Goal: Communication & Community: Answer question/provide support

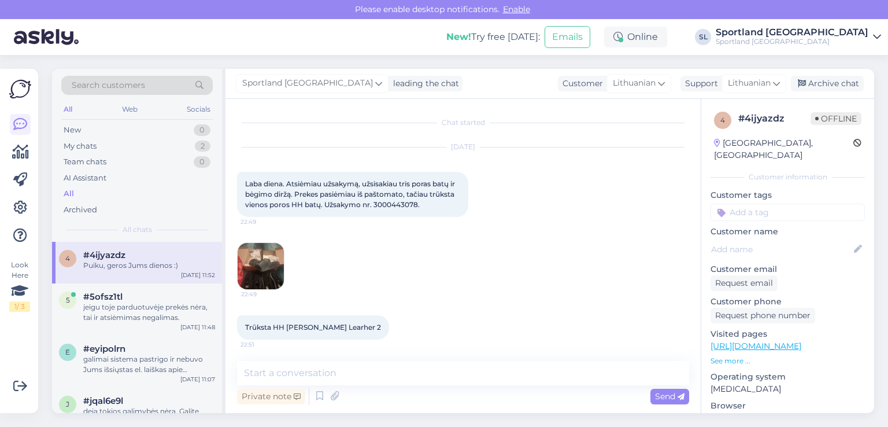
scroll to position [256, 0]
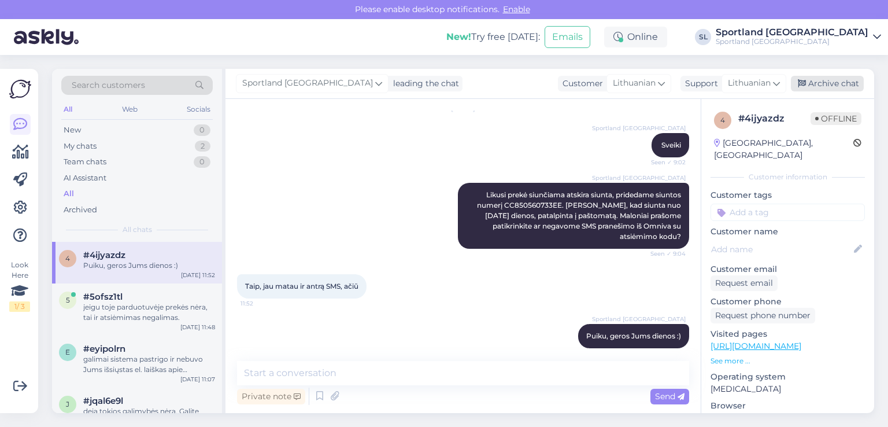
click at [837, 81] on div "Archive chat" at bounding box center [827, 84] width 73 height 16
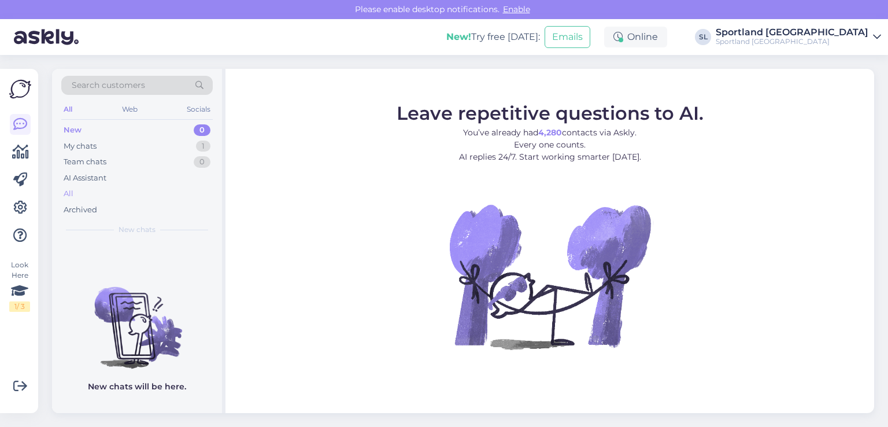
click at [86, 197] on div "All" at bounding box center [136, 194] width 151 height 16
click at [81, 194] on div "All" at bounding box center [136, 194] width 151 height 16
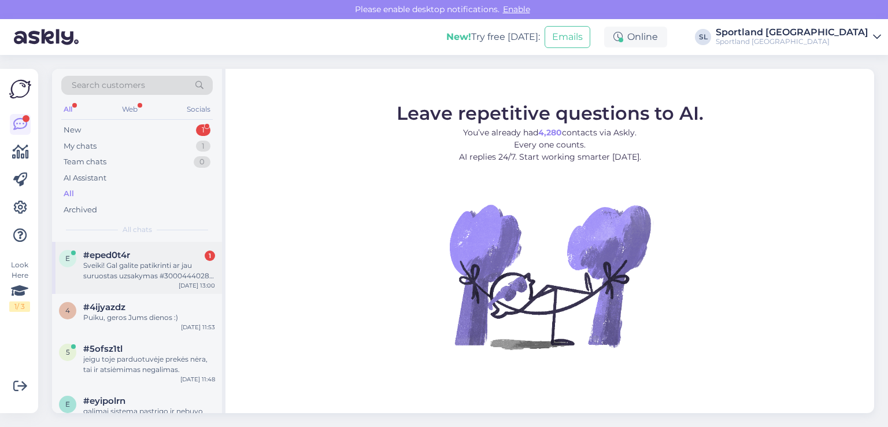
click at [112, 265] on div "Sveiki! Gal galite patikrinti ar jau suruostas uzsakymas #3000444028 Vilnius Ou…" at bounding box center [149, 270] width 132 height 21
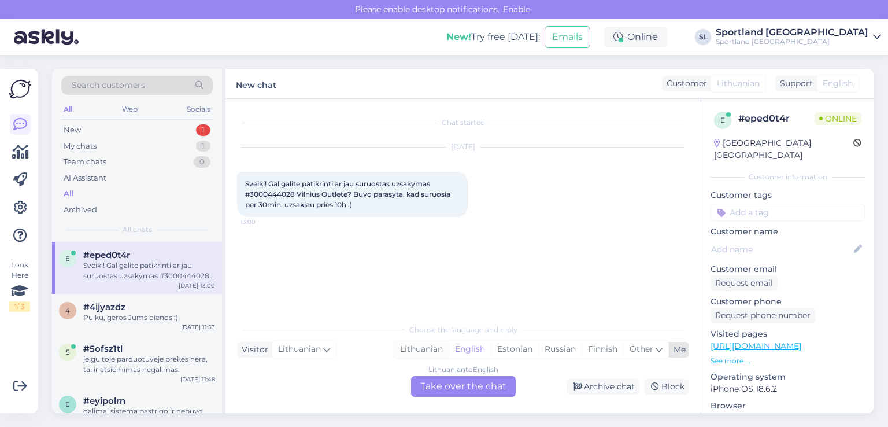
click at [432, 349] on div "Lithuanian" at bounding box center [421, 348] width 54 height 17
click at [460, 386] on div "Lithuanian to Lithuanian Take over the chat" at bounding box center [463, 386] width 105 height 21
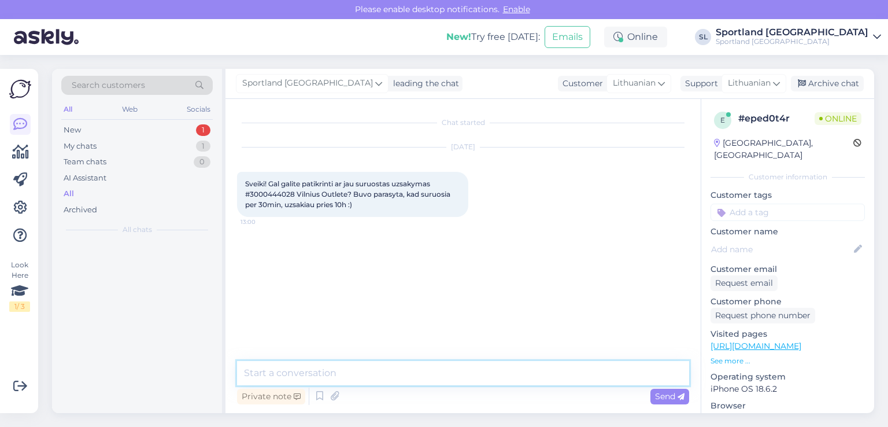
click at [421, 381] on textarea at bounding box center [463, 373] width 452 height 24
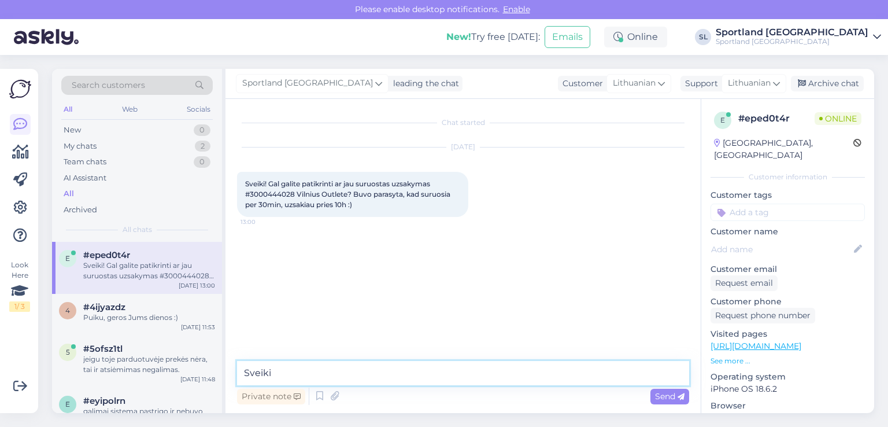
type textarea "Sveiki"
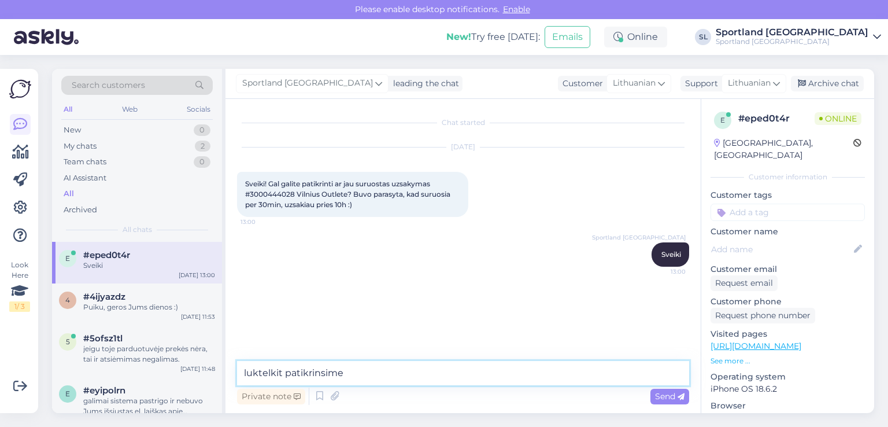
type textarea "luktelkit patikrinsime"
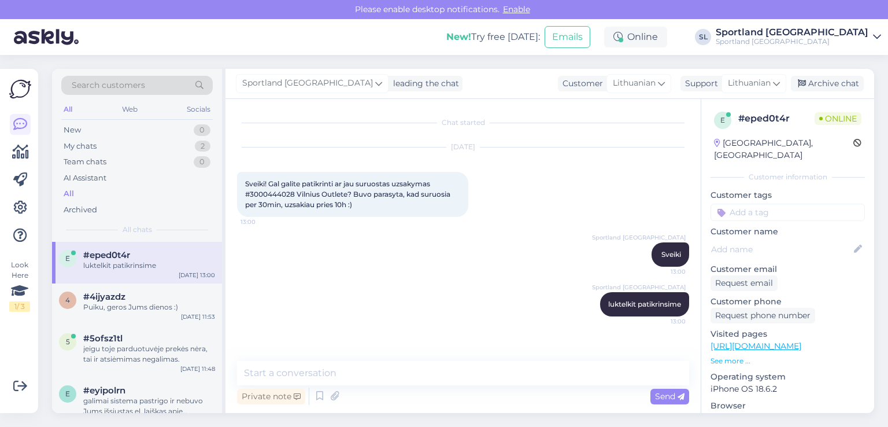
click at [264, 198] on div "Sveiki! Gal galite patikrinti ar jau suruostas uzsakymas #3000444028 Vilnius Ou…" at bounding box center [352, 194] width 231 height 45
click at [260, 192] on span "Sveiki! Gal galite patikrinti ar jau suruostas uzsakymas #3000444028 Vilnius Ou…" at bounding box center [348, 193] width 207 height 29
copy span "3000444028"
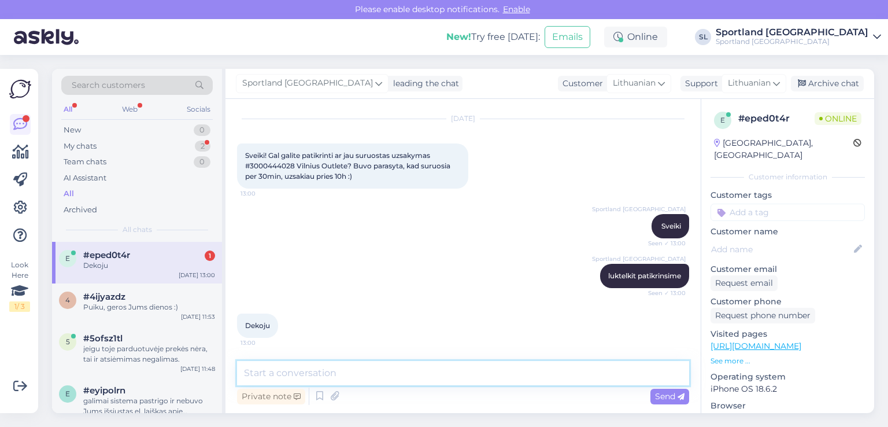
click at [384, 380] on textarea at bounding box center [463, 373] width 452 height 24
type textarea "J"
click at [322, 370] on textarea "Maloniai atsipra6ome, ta2iau" at bounding box center [463, 373] width 452 height 24
click at [361, 371] on textarea "Maloniai atsiprašome, ta2iau" at bounding box center [463, 373] width 452 height 24
click at [410, 370] on textarea "Maloniai atsiprašome, tačiau" at bounding box center [463, 373] width 452 height 24
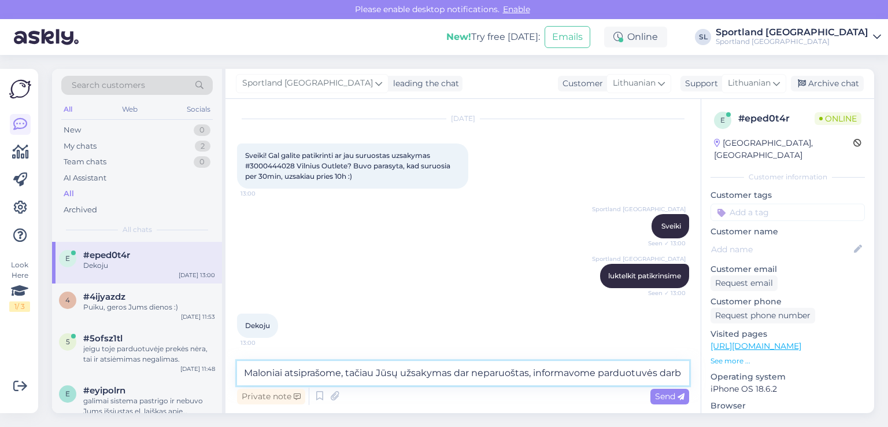
scroll to position [40, 0]
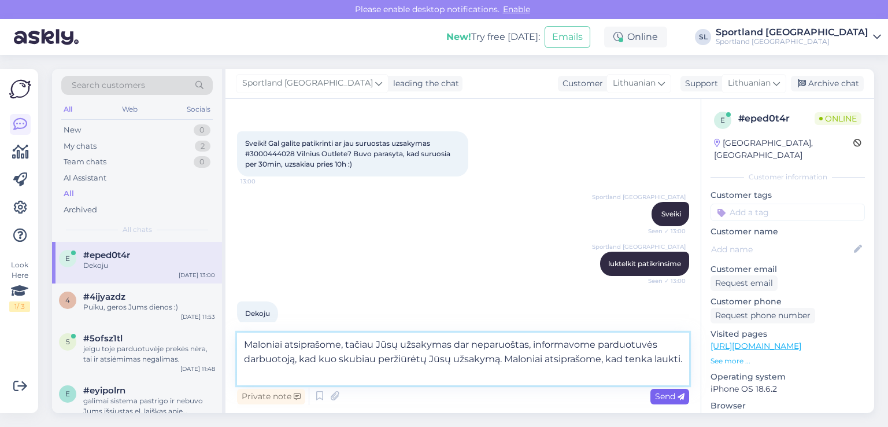
type textarea "Maloniai atsiprašome, tačiau Jūsų užsakymas dar neparuoštas, informavome parduo…"
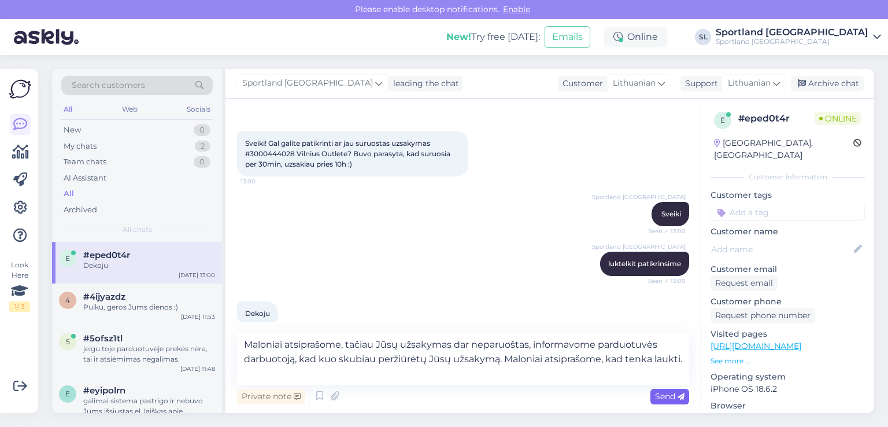
click at [664, 397] on span "Send" at bounding box center [669, 396] width 29 height 10
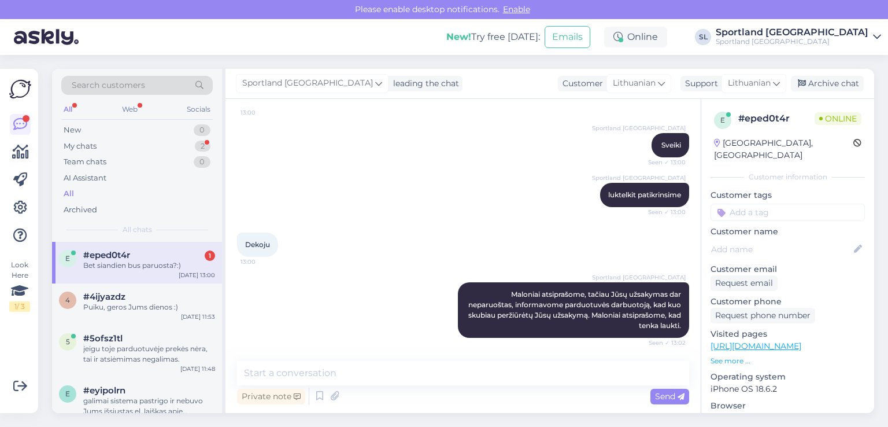
scroll to position [160, 0]
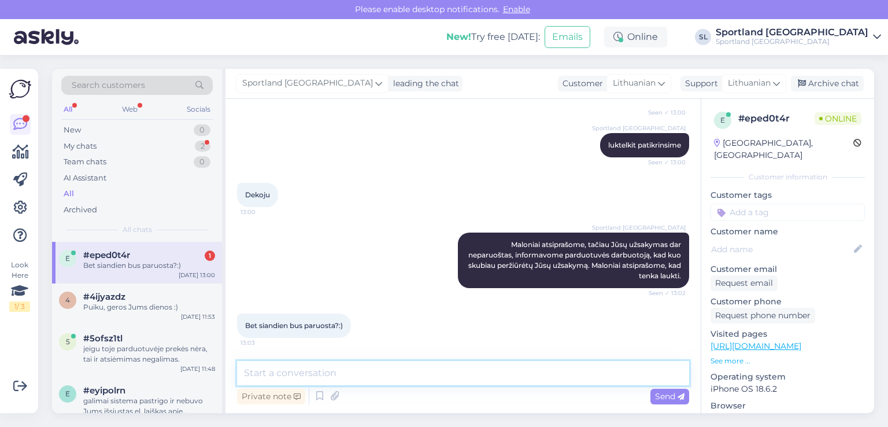
click at [465, 378] on textarea at bounding box center [463, 373] width 452 height 24
type textarea "tikimės, kad greitu metu užsakymas bus peržiūrėtas ir paruoštas."
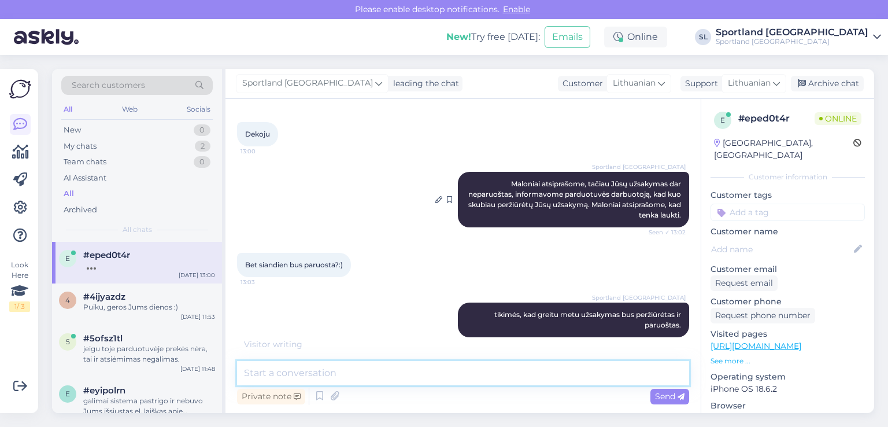
scroll to position [269, 0]
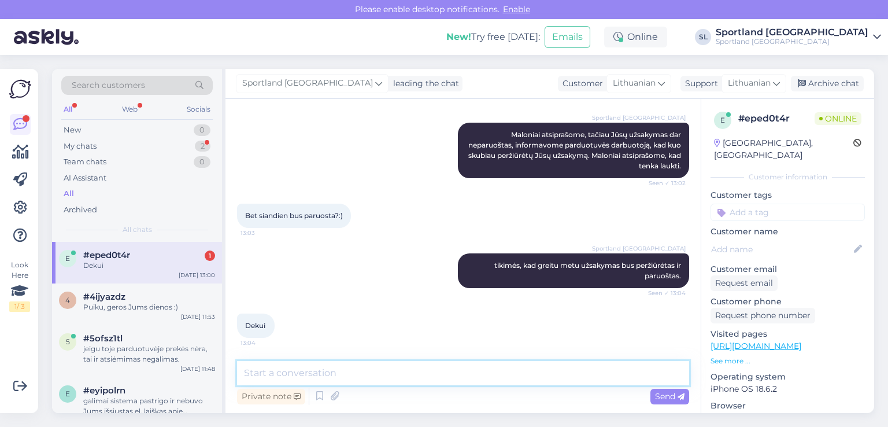
click at [340, 368] on textarea at bounding box center [463, 373] width 452 height 24
type textarea "Atsiprašome už nepatogumus :)"
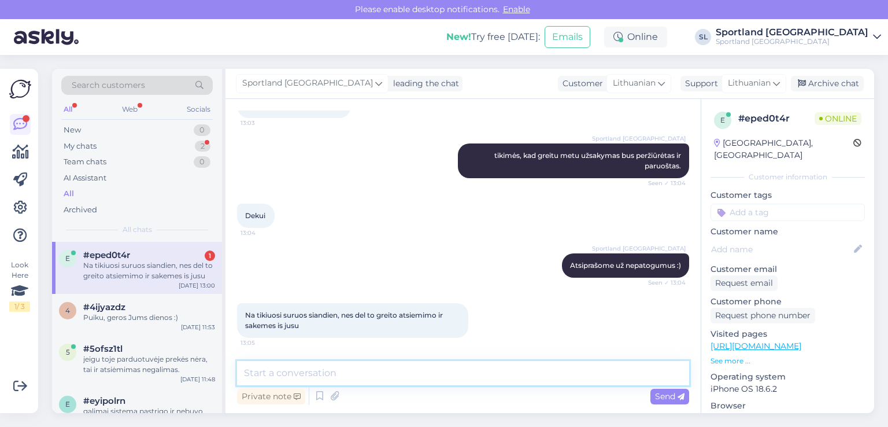
scroll to position [379, 0]
